Goal: Information Seeking & Learning: Learn about a topic

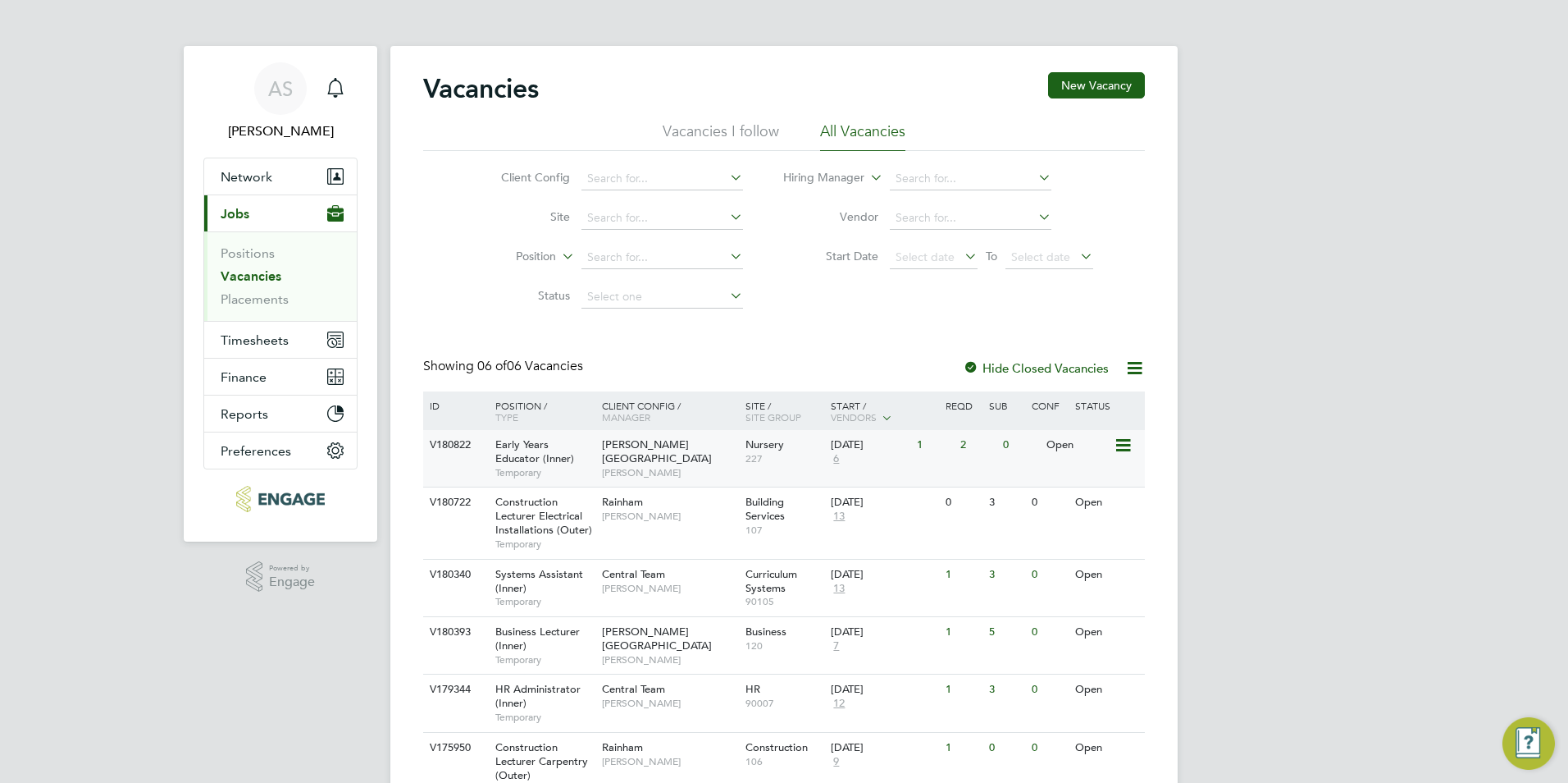
click at [607, 466] on span "[PERSON_NAME]" at bounding box center [670, 473] width 136 height 14
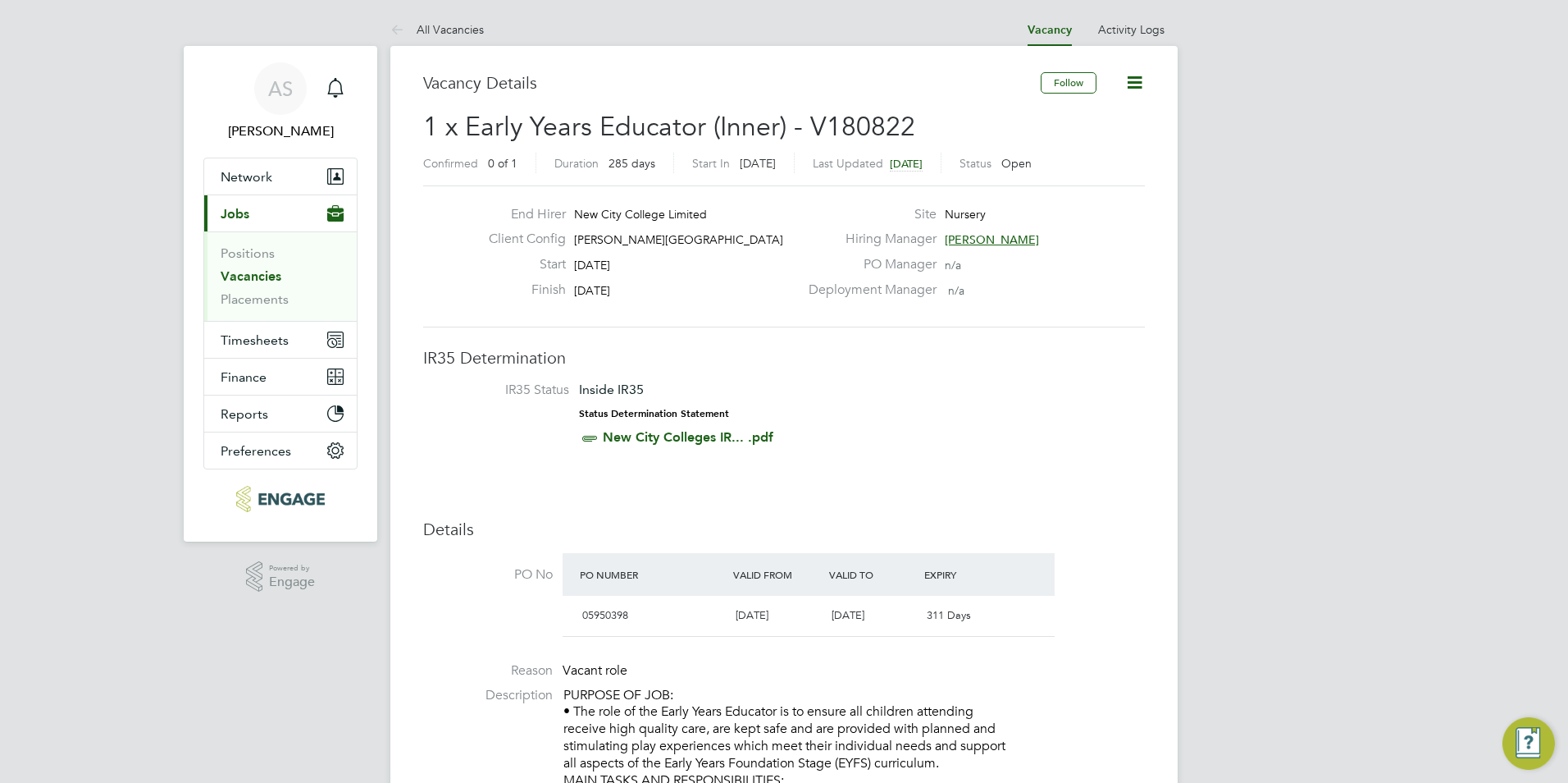
click at [986, 241] on span "[PERSON_NAME]" at bounding box center [992, 240] width 94 height 14
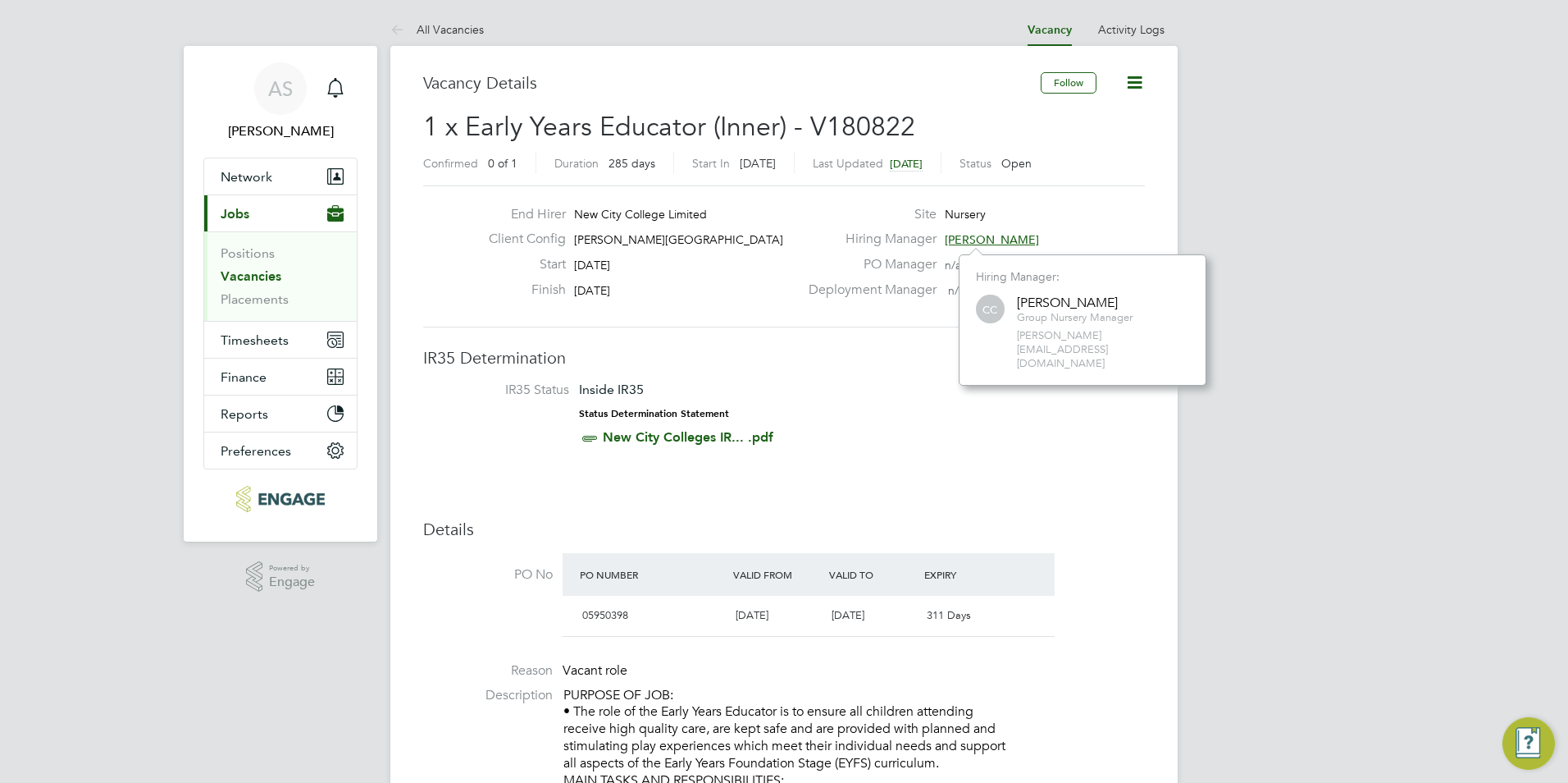
scroll to position [103, 247]
click at [1054, 307] on div "[PERSON_NAME]" at bounding box center [1075, 302] width 116 height 17
click at [1053, 309] on div "[PERSON_NAME]" at bounding box center [1075, 302] width 116 height 17
drag, startPoint x: 1053, startPoint y: 309, endPoint x: 1063, endPoint y: 339, distance: 31.6
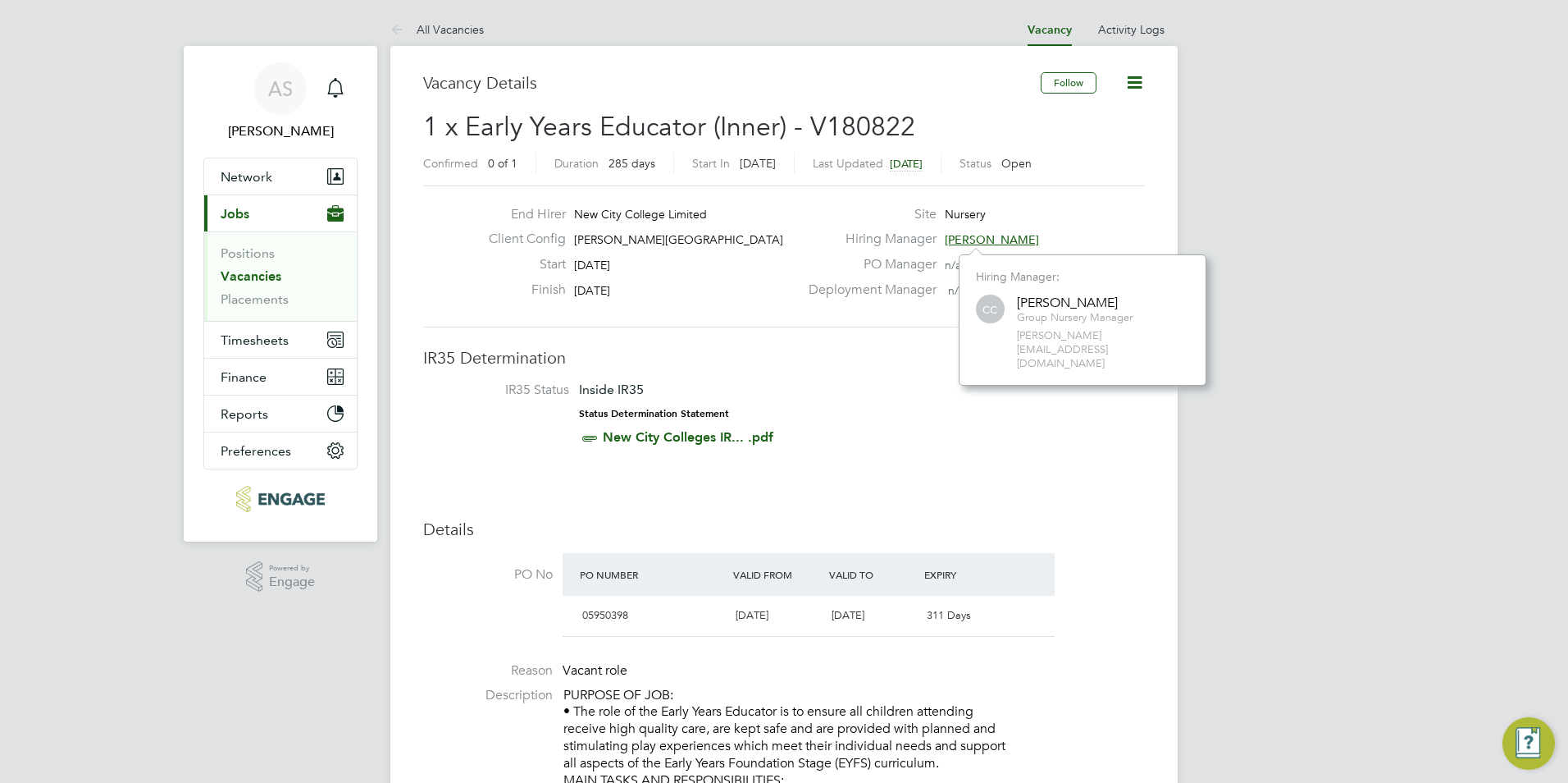
click at [1063, 339] on span "carol.commin@ncclondon.ac.uk" at bounding box center [1103, 349] width 172 height 42
click at [1049, 310] on div "[PERSON_NAME]" at bounding box center [1075, 302] width 116 height 17
drag, startPoint x: 1049, startPoint y: 310, endPoint x: 1047, endPoint y: 343, distance: 33.1
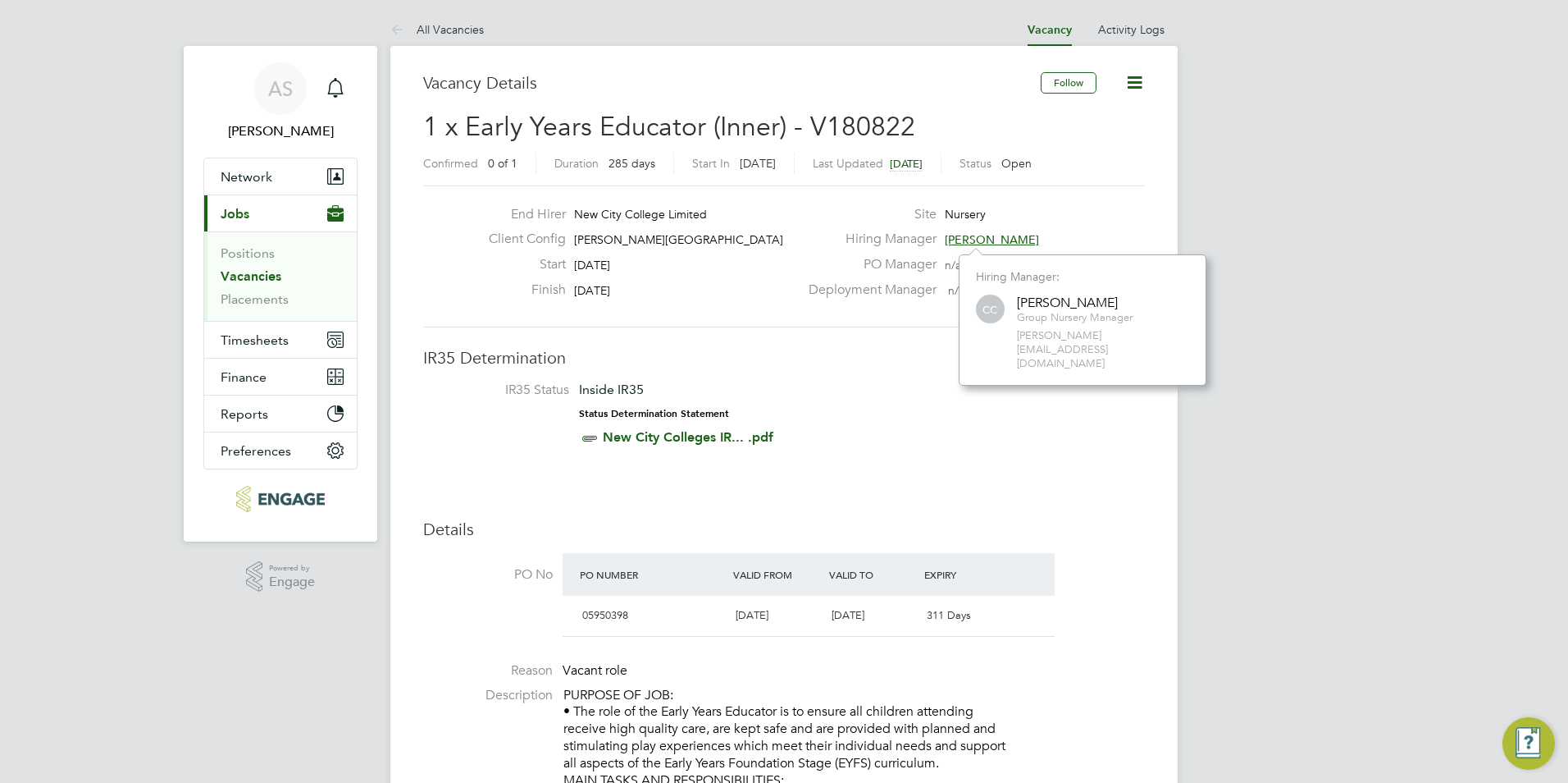
click at [1047, 343] on span "carol.commin@ncclondon.ac.uk" at bounding box center [1103, 349] width 172 height 42
click at [825, 274] on div "PO Manager n/a" at bounding box center [975, 269] width 353 height 25
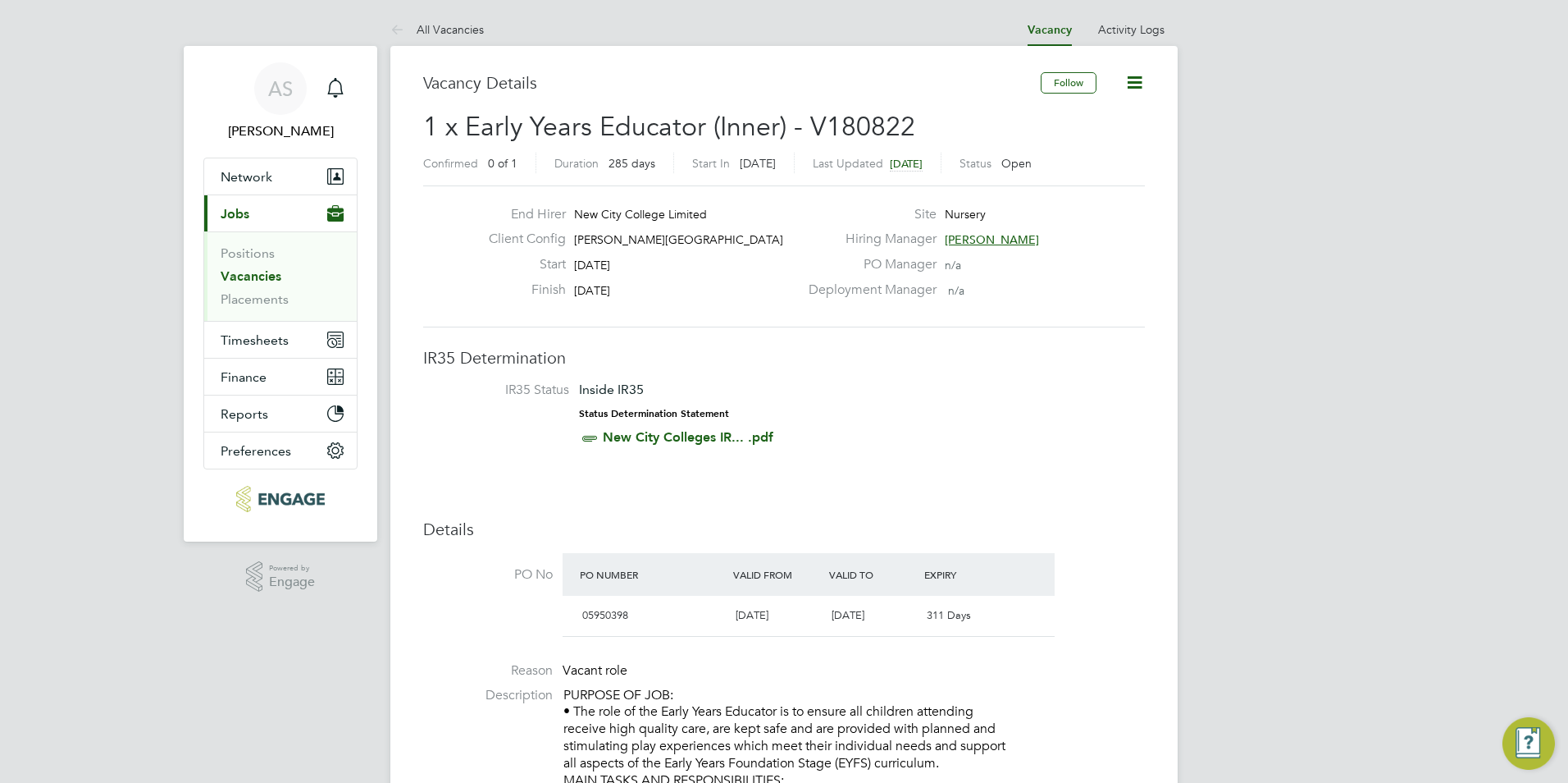
click at [960, 240] on span "[PERSON_NAME]" at bounding box center [992, 240] width 94 height 14
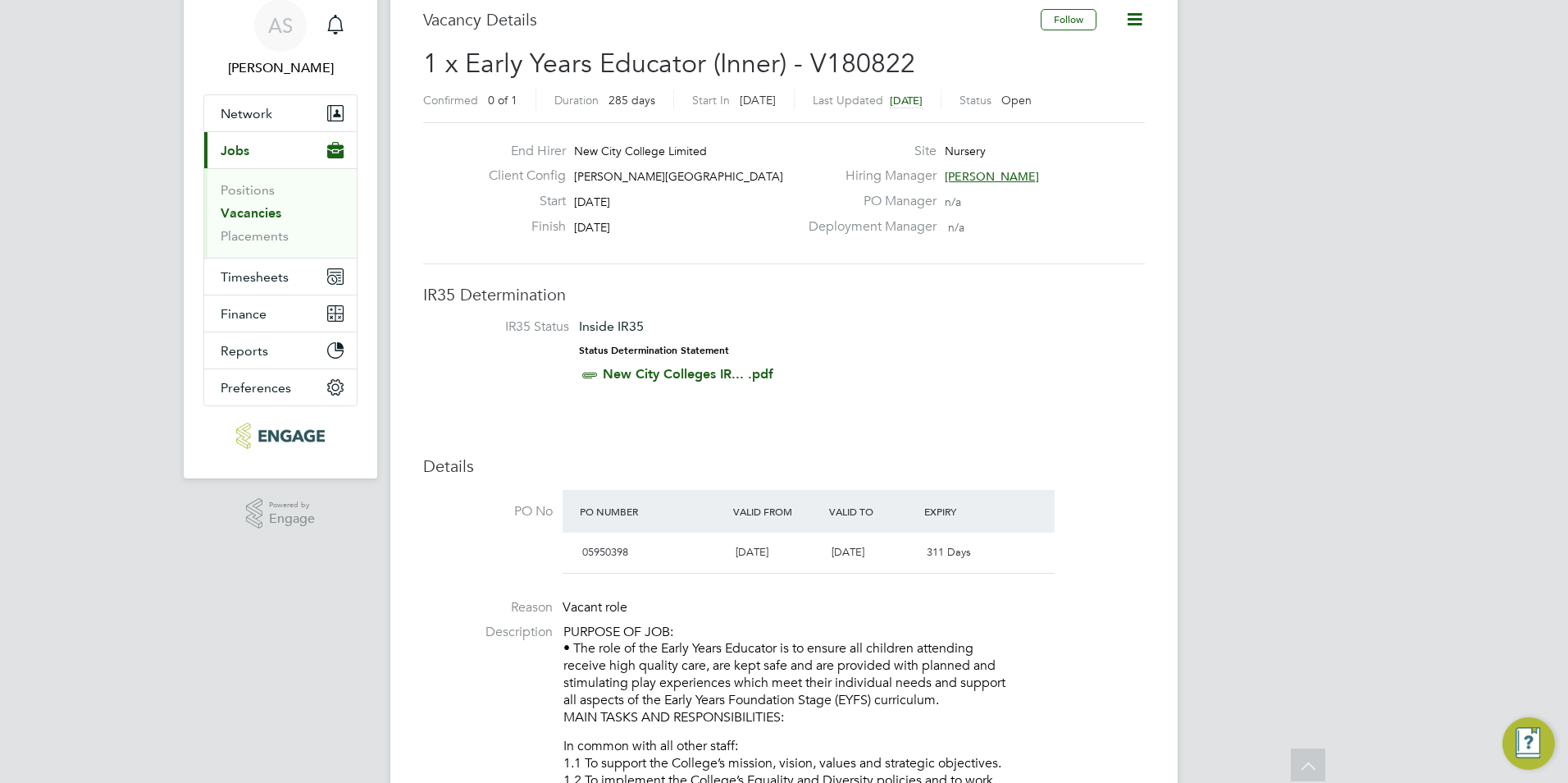
scroll to position [0, 0]
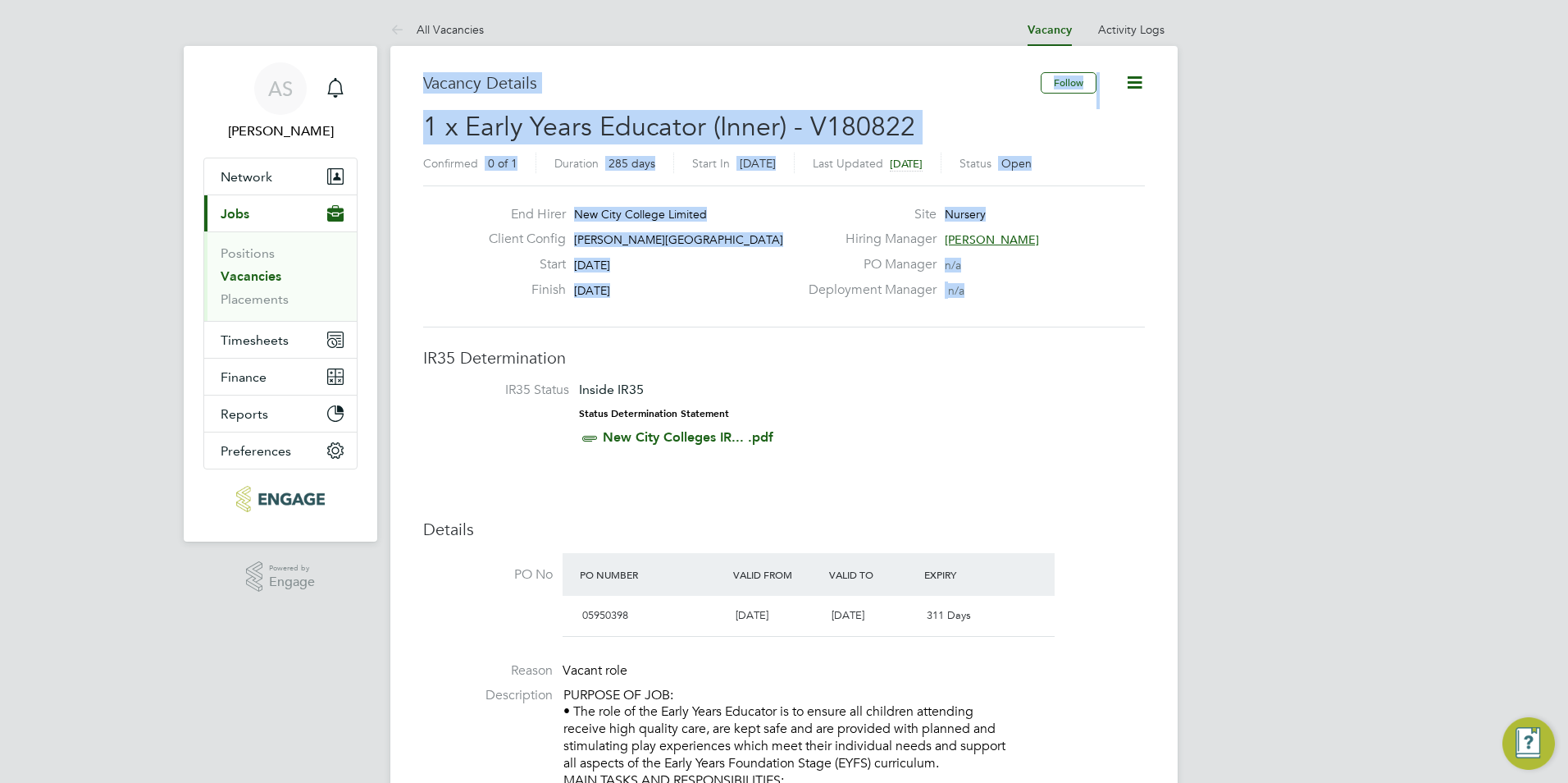
drag, startPoint x: 977, startPoint y: 290, endPoint x: 413, endPoint y: 90, distance: 598.4
drag, startPoint x: 413, startPoint y: 90, endPoint x: 466, endPoint y: 160, distance: 87.8
click at [466, 160] on label "Confirmed" at bounding box center [451, 163] width 55 height 14
click at [461, 206] on div "End Hirer New City College Limited Client Config Hackney Campus Start 22 Sep 20…" at bounding box center [784, 256] width 735 height 100
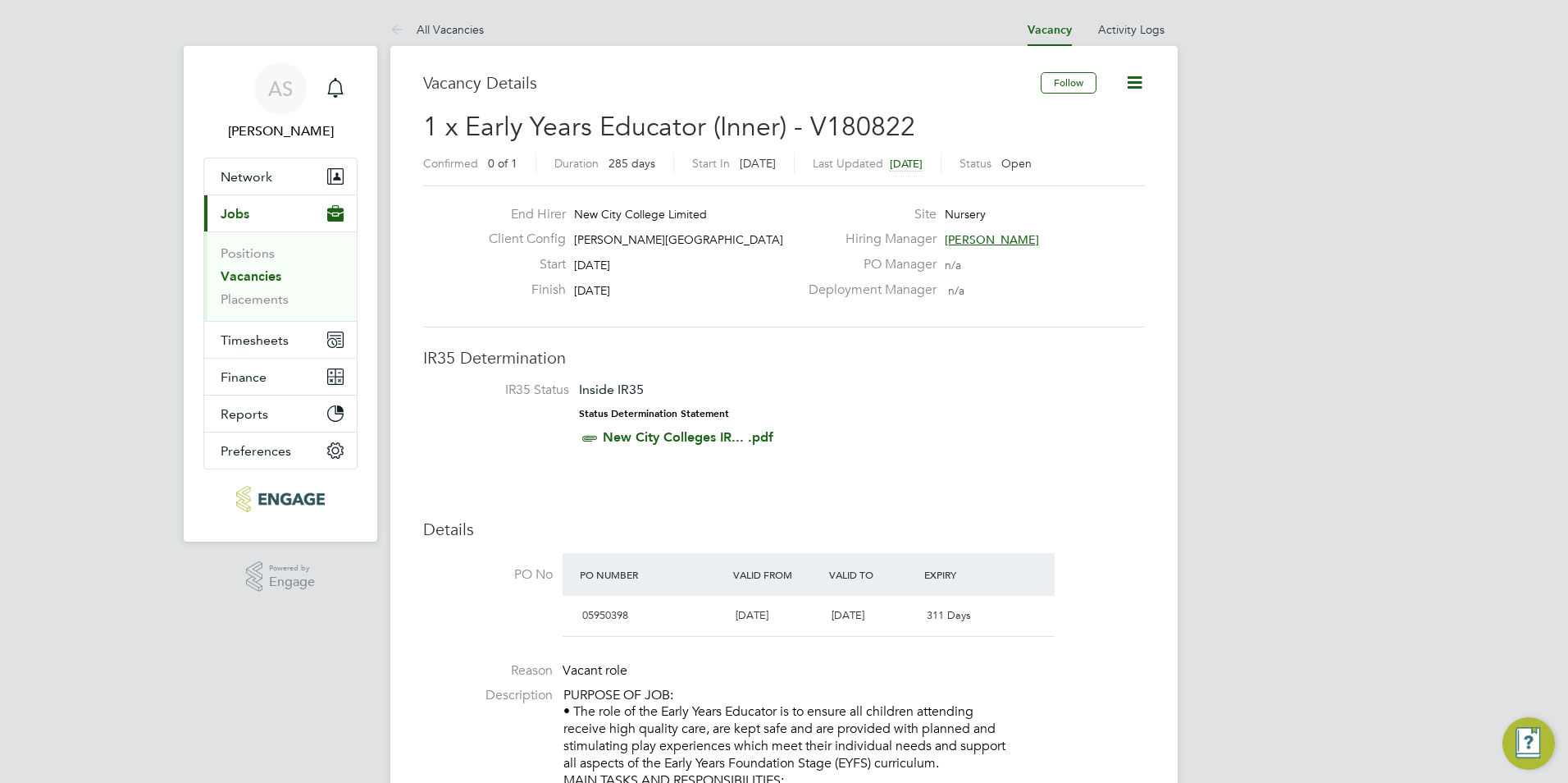
click at [484, 136] on span "1 x Early Years Educator (Inner) - V180822" at bounding box center [670, 126] width 492 height 32
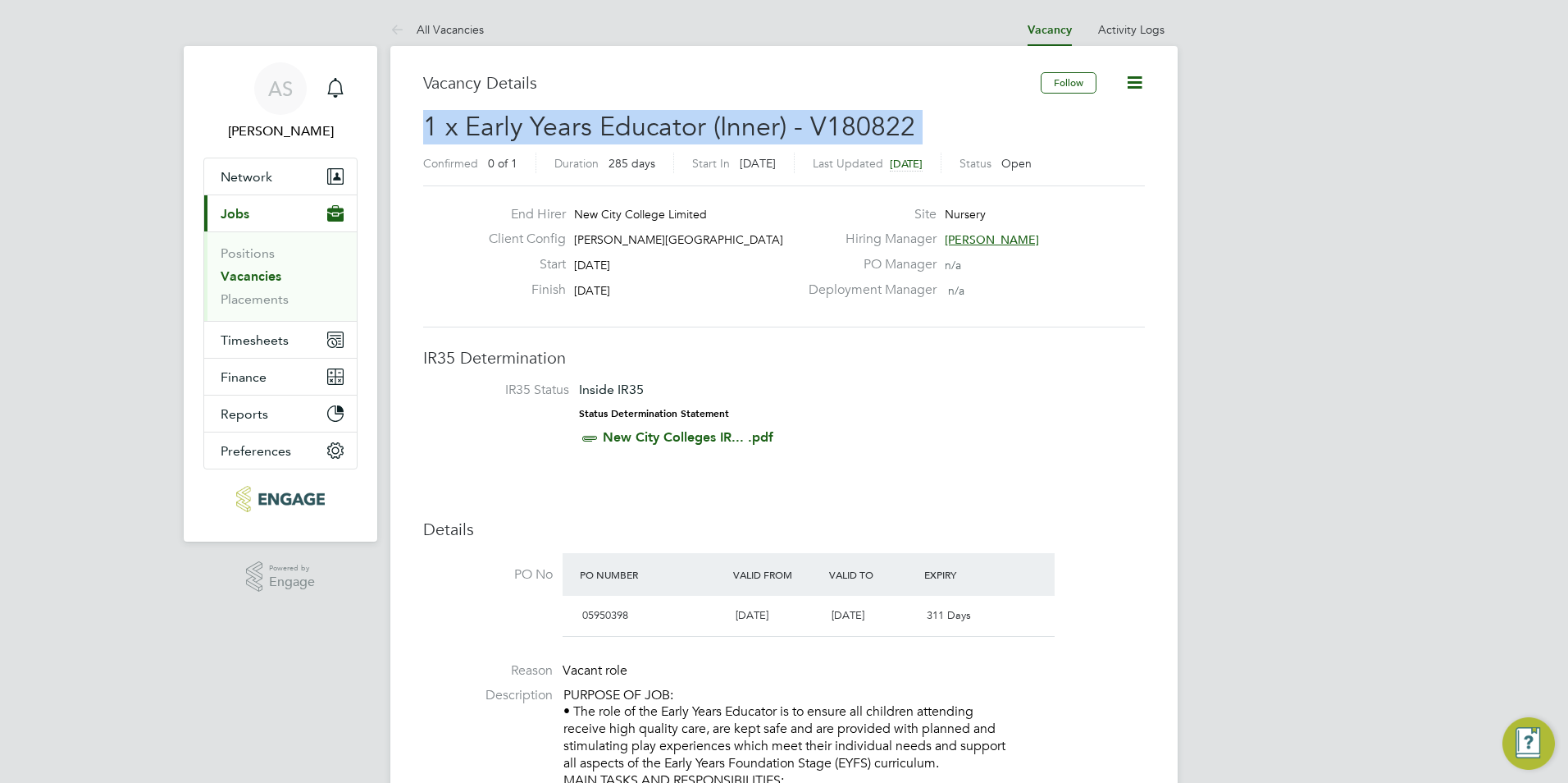
click at [484, 136] on span "1 x Early Years Educator (Inner) - V180822" at bounding box center [670, 126] width 492 height 32
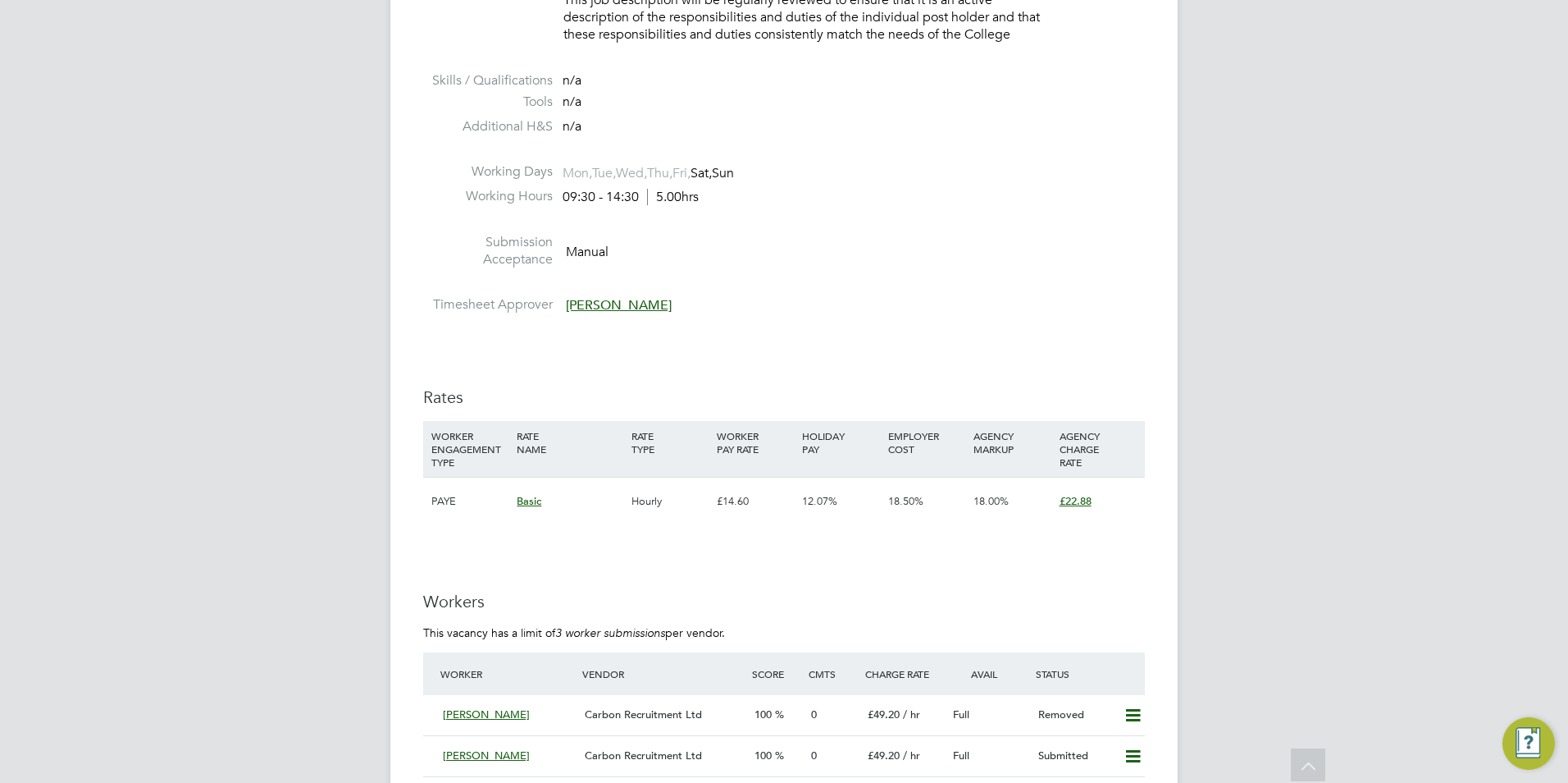
scroll to position [2544, 0]
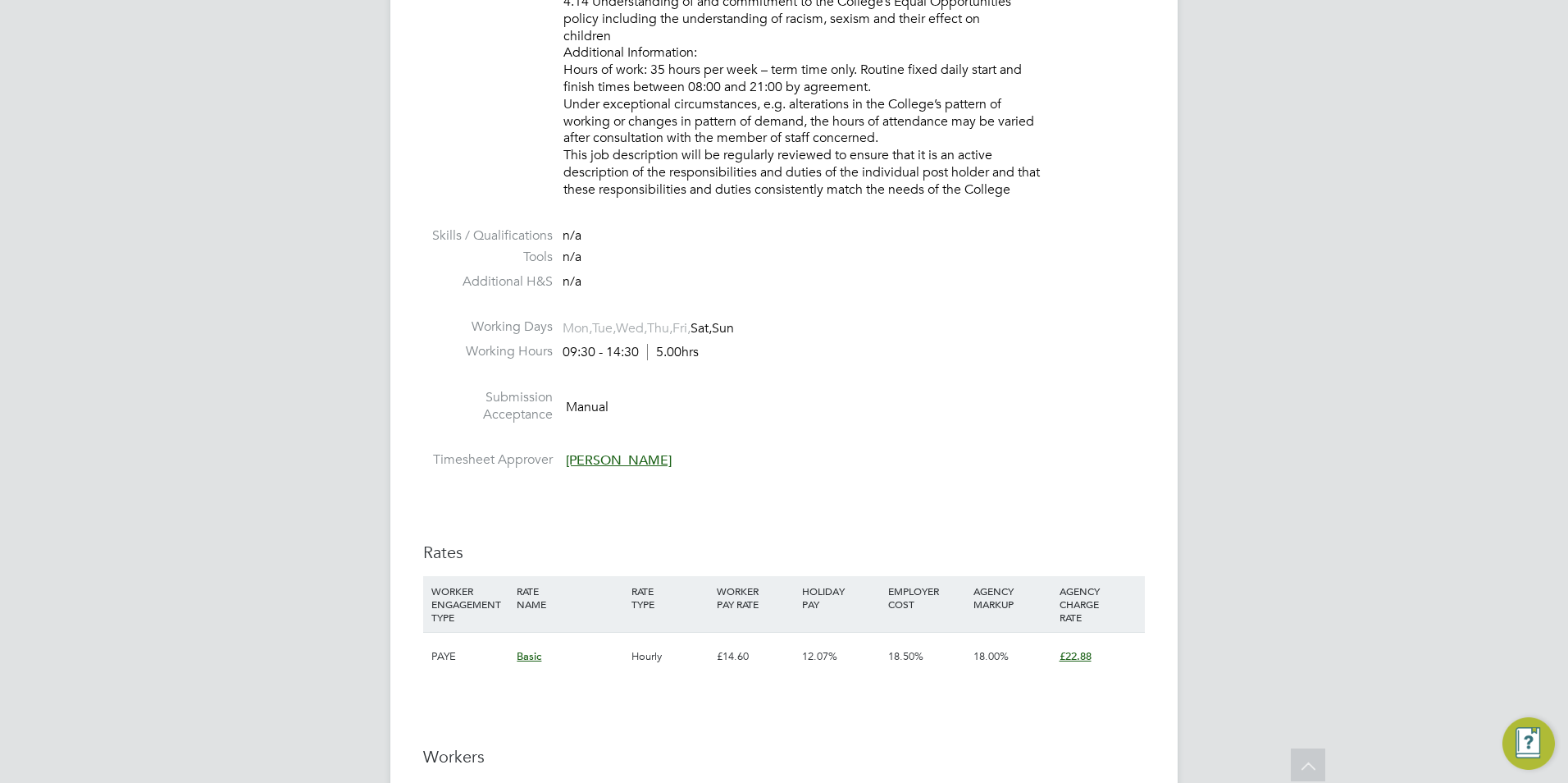
drag, startPoint x: 565, startPoint y: 321, endPoint x: 710, endPoint y: 321, distance: 145.0
click at [710, 321] on span "Mon, Tue, Wed, Thu, Fri, Sat, Sun" at bounding box center [648, 329] width 171 height 17
drag, startPoint x: 710, startPoint y: 321, endPoint x: 716, endPoint y: 454, distance: 133.1
click at [716, 454] on li "Timesheet Approver Carol Commin" at bounding box center [784, 463] width 722 height 24
drag, startPoint x: 704, startPoint y: 320, endPoint x: 518, endPoint y: 316, distance: 186.0
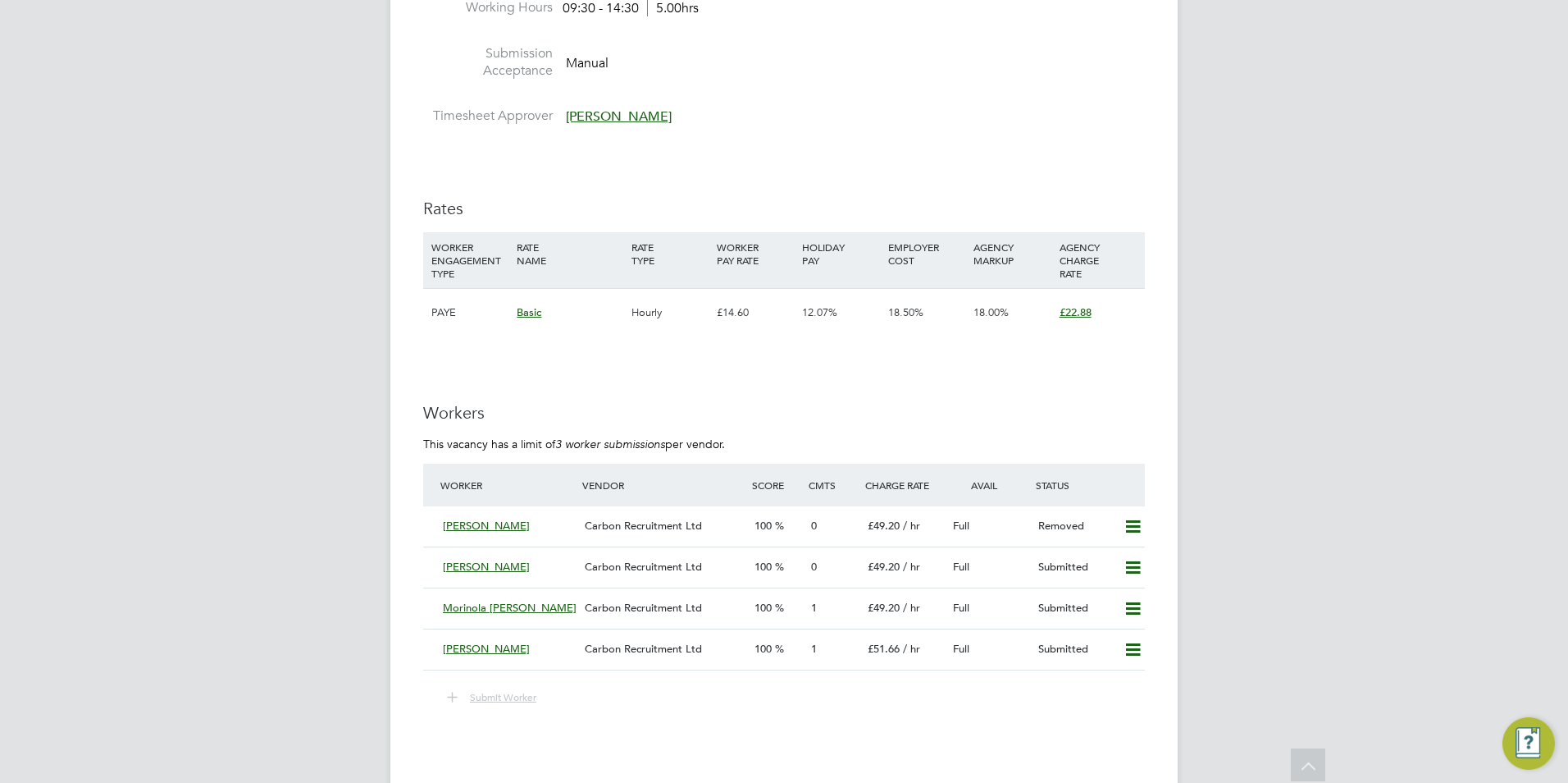
scroll to position [3201, 0]
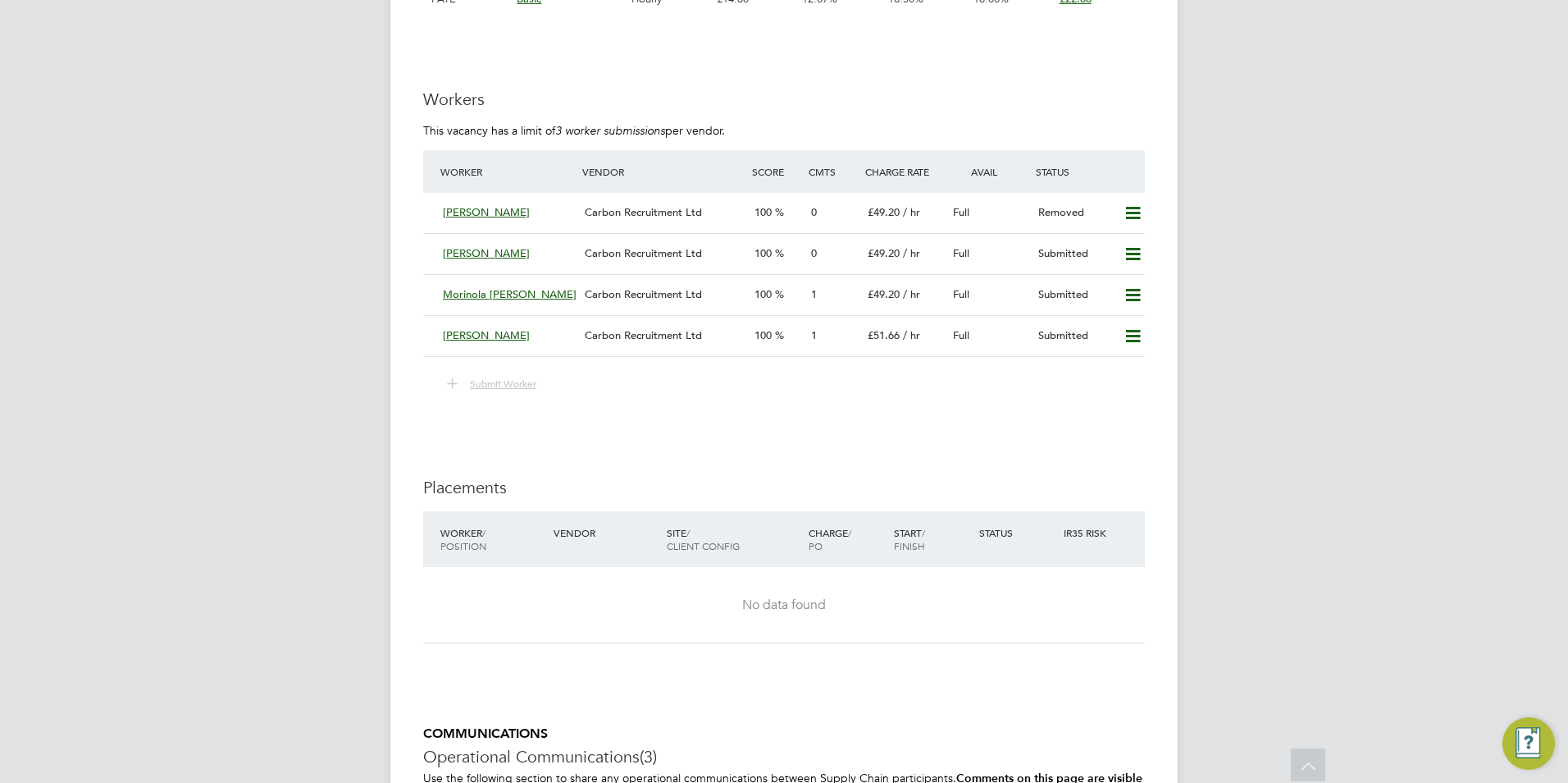
drag, startPoint x: 1183, startPoint y: 354, endPoint x: 364, endPoint y: 208, distance: 831.9
drag, startPoint x: 364, startPoint y: 208, endPoint x: 861, endPoint y: 263, distance: 500.0
click at [539, 262] on div "Demet Zengin" at bounding box center [507, 254] width 142 height 27
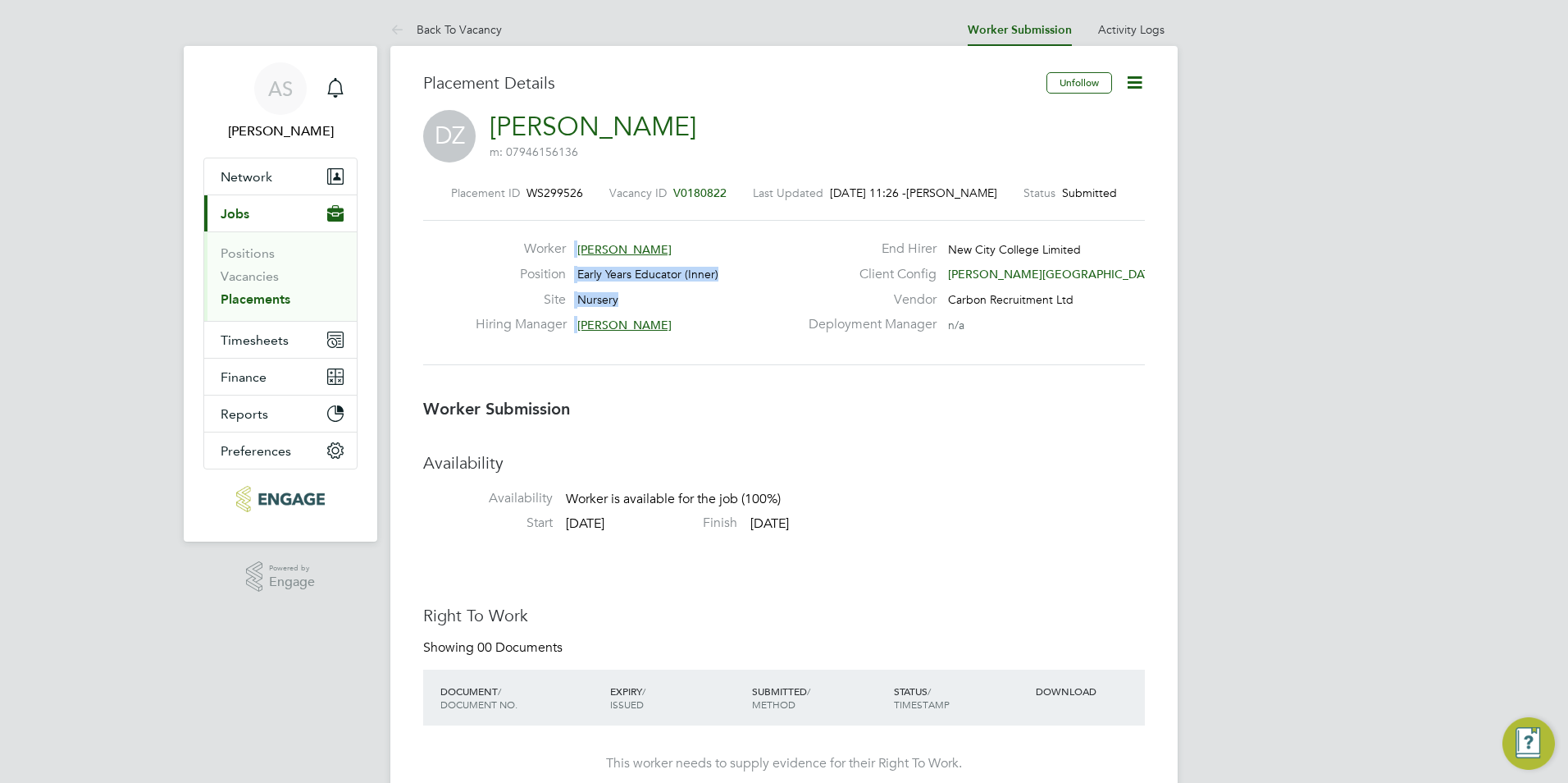
drag, startPoint x: 670, startPoint y: 331, endPoint x: 535, endPoint y: 233, distance: 166.8
click at [535, 233] on div "Worker Demet Zengin Position Early Years Educator (Inner) Site Nursery Hiring M…" at bounding box center [784, 292] width 722 height 145
click at [1001, 310] on div "Vendor Carbon Recruitment Ltd" at bounding box center [975, 304] width 353 height 25
drag, startPoint x: 994, startPoint y: 329, endPoint x: 399, endPoint y: 204, distance: 608.0
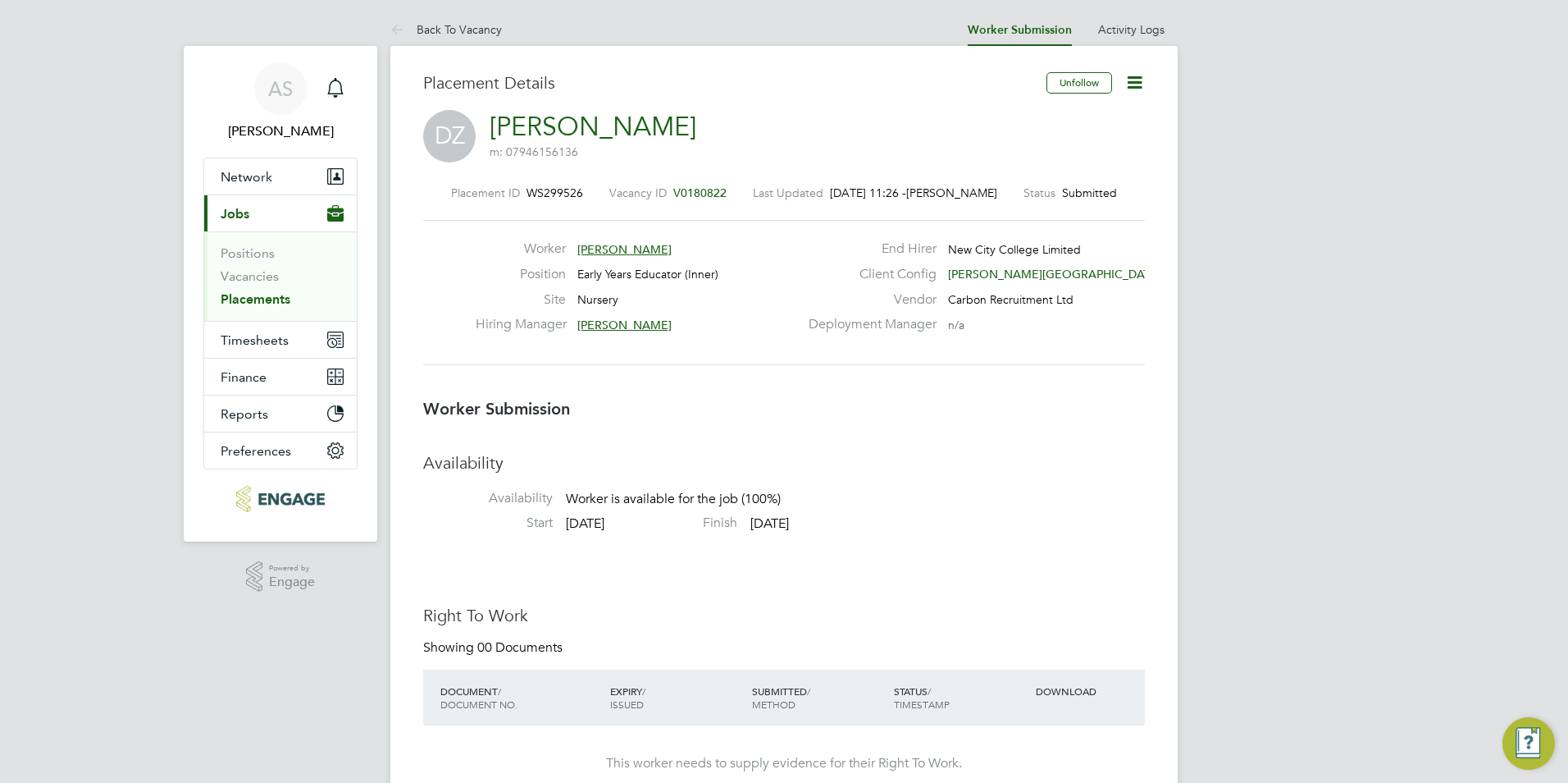
drag, startPoint x: 399, startPoint y: 204, endPoint x: 481, endPoint y: 232, distance: 86.6
click at [481, 232] on div "Worker Demet Zengin Position Early Years Educator (Inner) Site Nursery Hiring M…" at bounding box center [784, 292] width 722 height 145
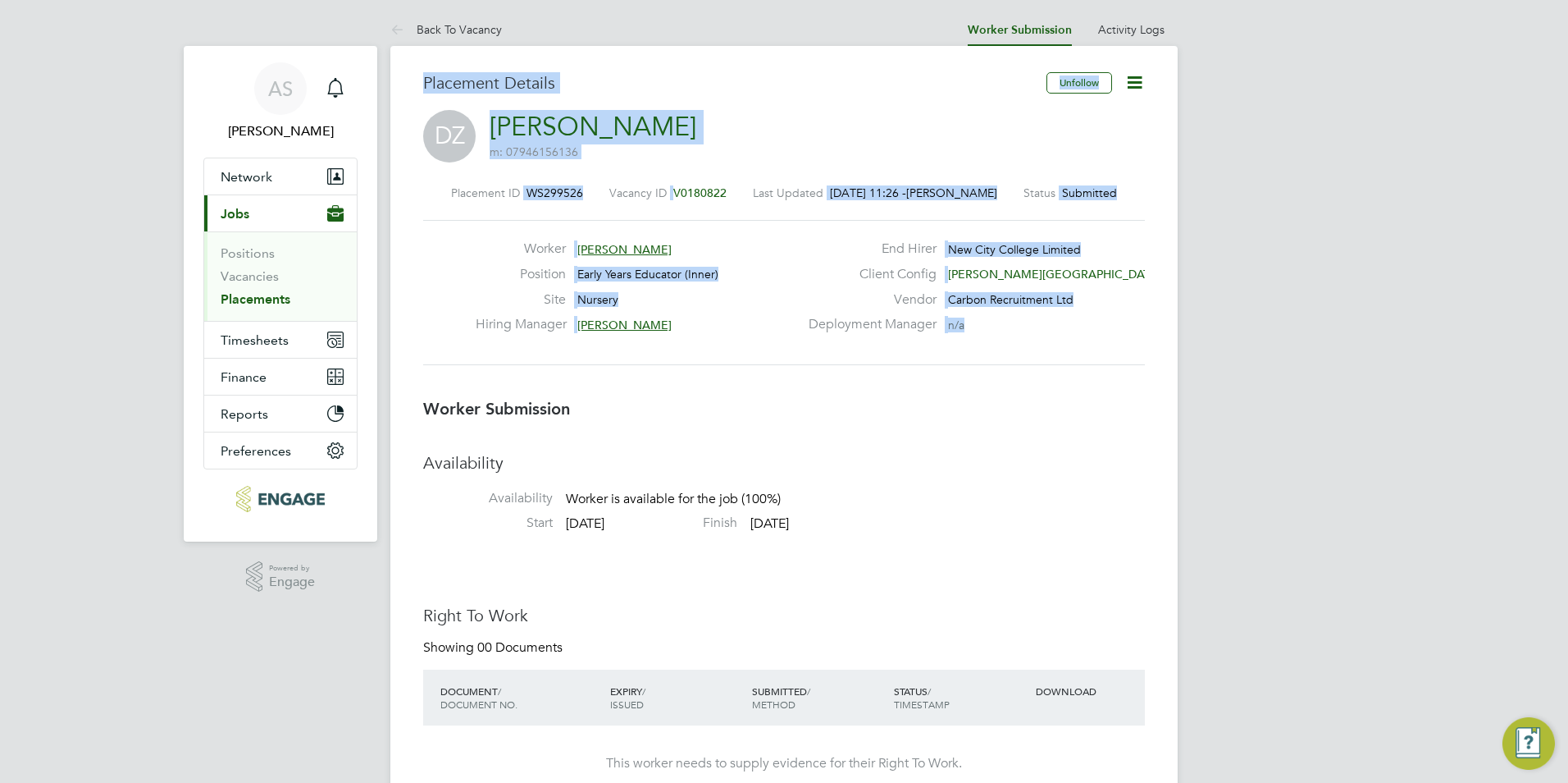
drag, startPoint x: 969, startPoint y: 320, endPoint x: 388, endPoint y: 81, distance: 628.2
drag, startPoint x: 388, startPoint y: 81, endPoint x: 394, endPoint y: 103, distance: 22.8
drag, startPoint x: 987, startPoint y: 333, endPoint x: 337, endPoint y: 43, distance: 711.8
